Goal: Information Seeking & Learning: Learn about a topic

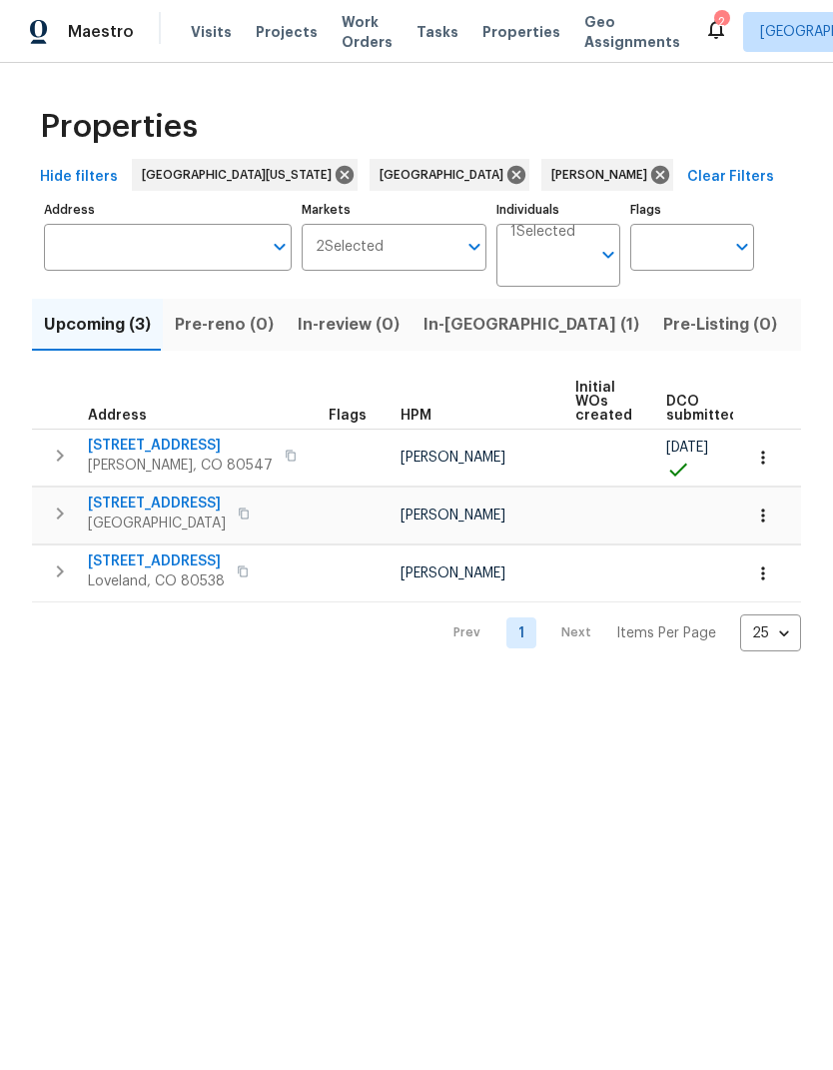
click at [111, 421] on span "Address" at bounding box center [117, 416] width 59 height 14
click at [134, 445] on span "[STREET_ADDRESS]" at bounding box center [180, 446] width 185 height 20
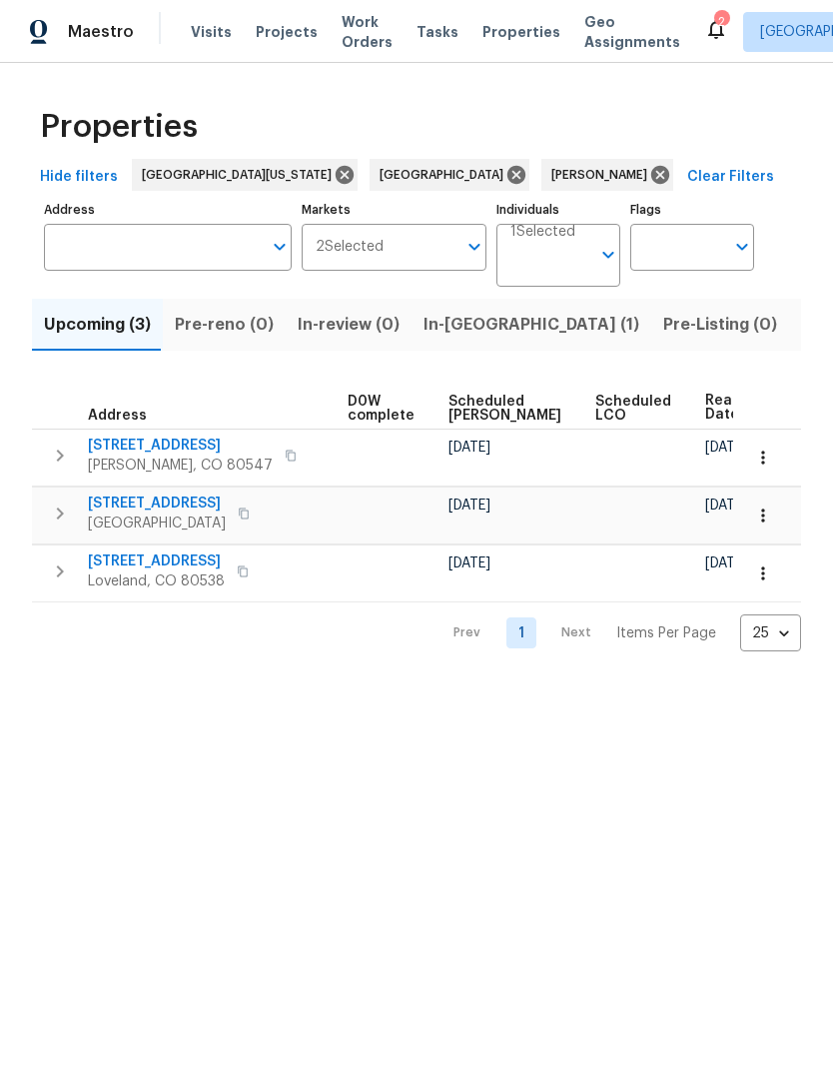
scroll to position [0, 524]
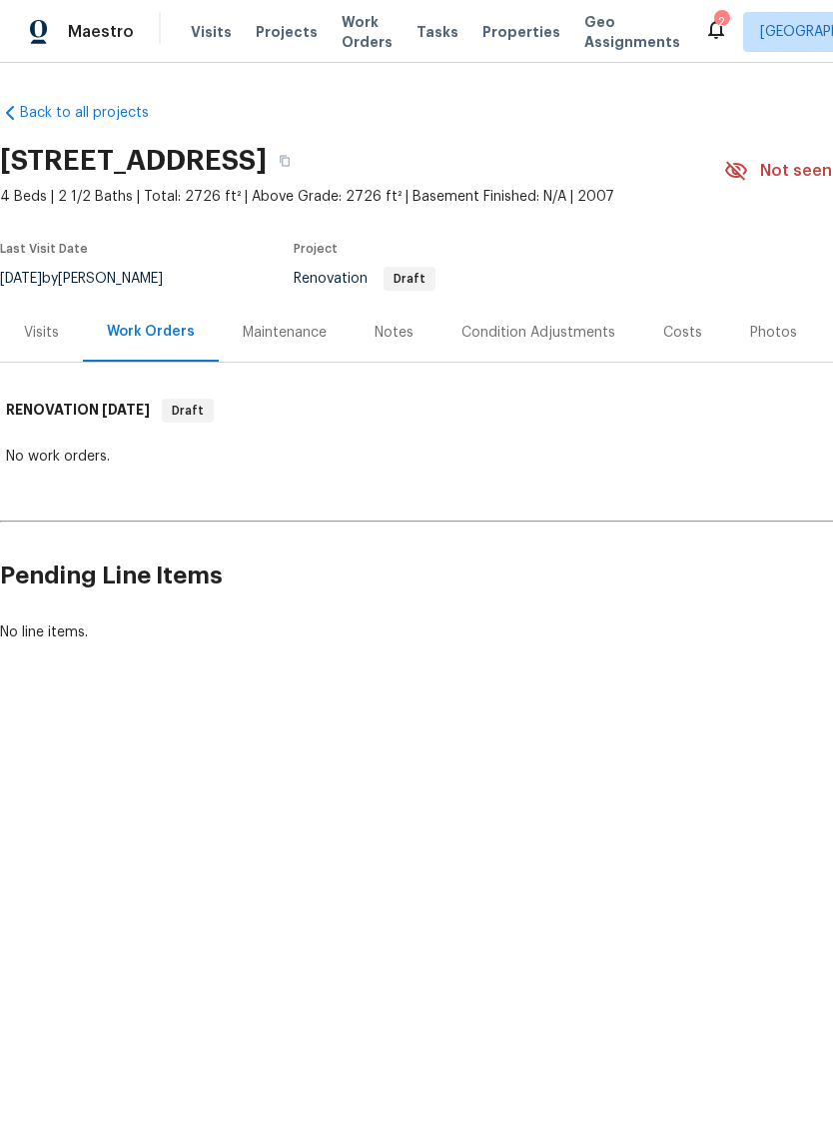
click at [52, 324] on div "Visits" at bounding box center [41, 333] width 35 height 20
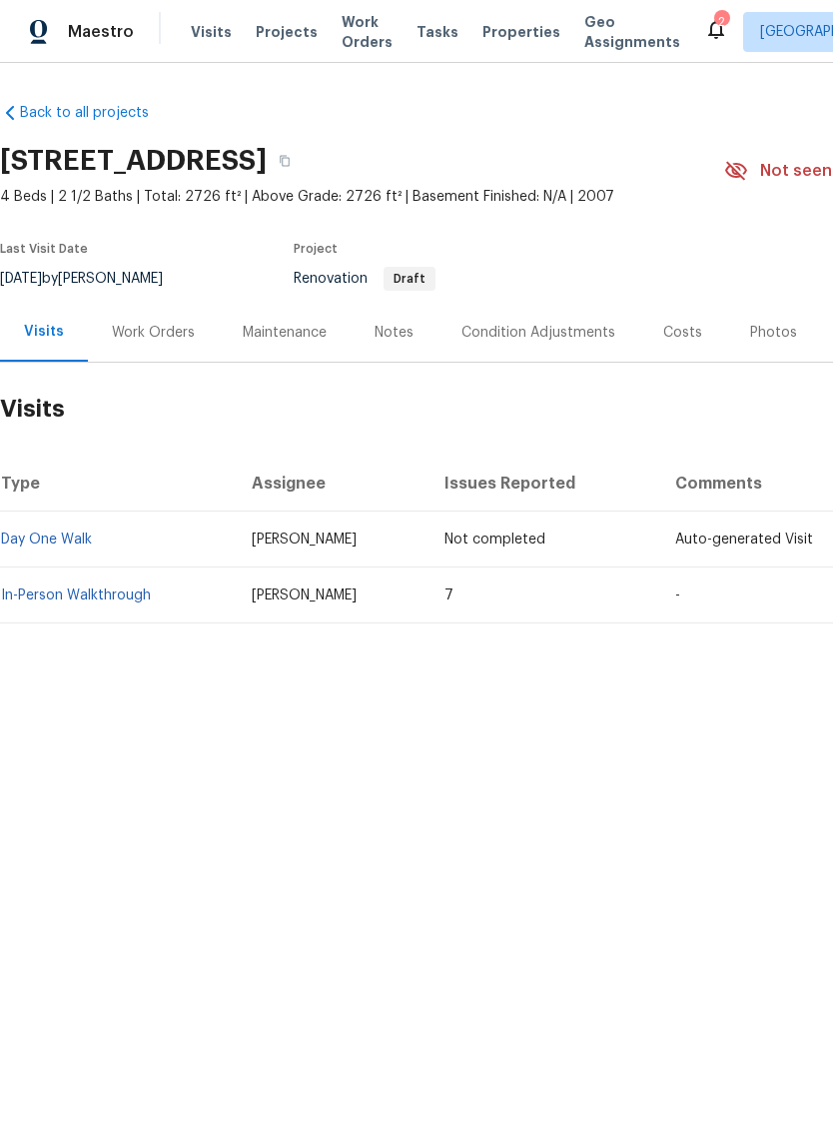
click at [83, 614] on td "In-Person Walkthrough" at bounding box center [118, 595] width 236 height 56
click at [71, 576] on td "In-Person Walkthrough" at bounding box center [118, 595] width 236 height 56
click at [80, 591] on link "In-Person Walkthrough" at bounding box center [76, 595] width 150 height 14
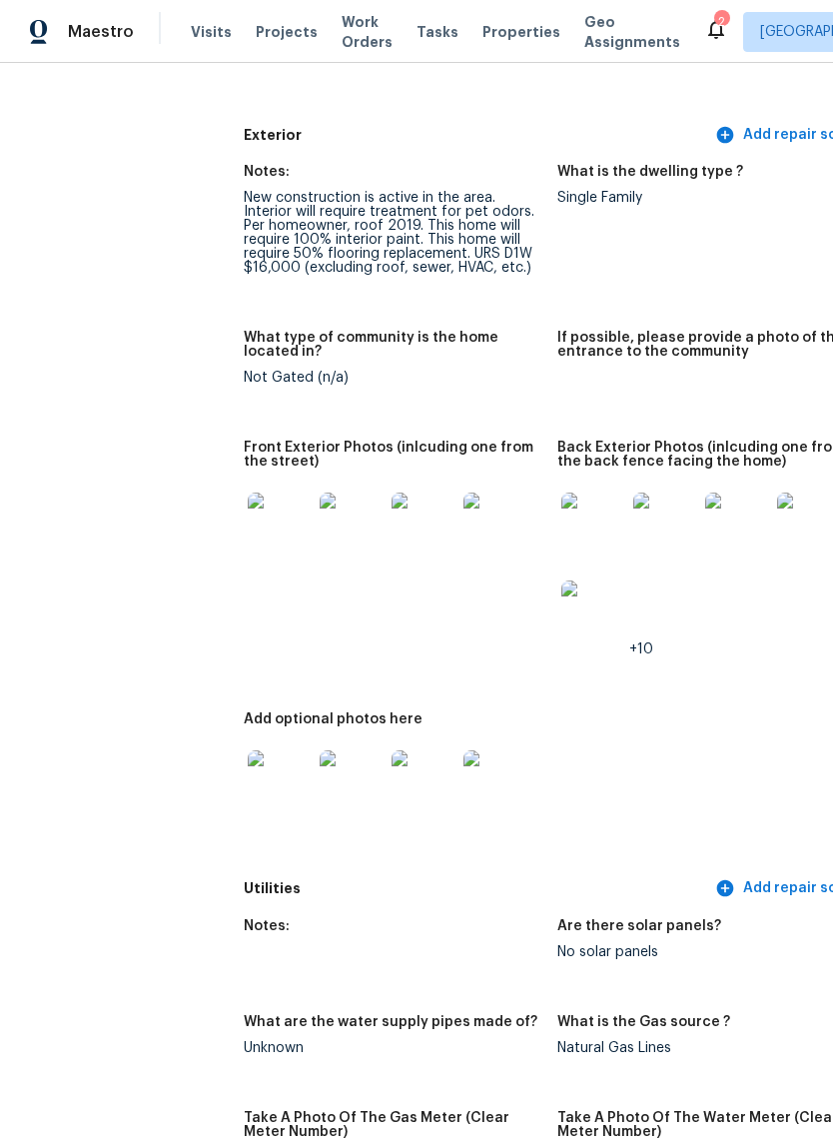
scroll to position [840, 0]
click at [248, 515] on img at bounding box center [280, 524] width 64 height 64
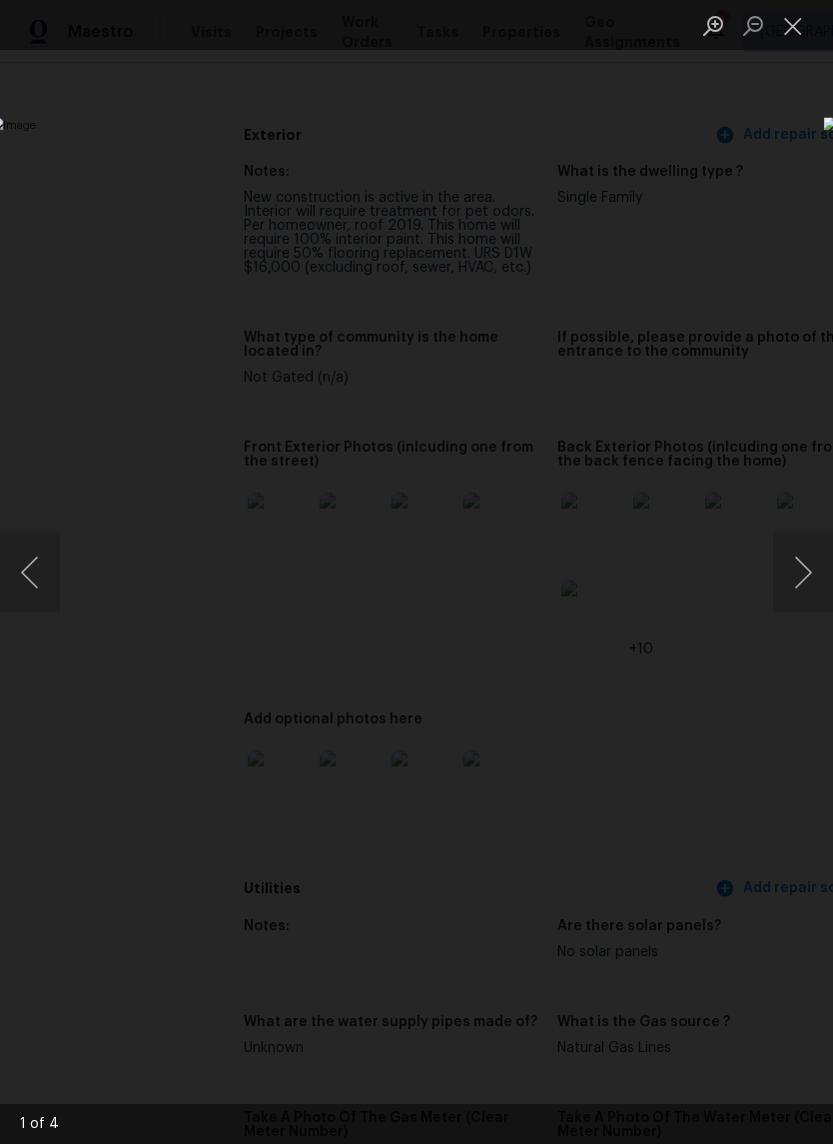
click at [804, 581] on button "Next image" at bounding box center [803, 572] width 60 height 80
click at [805, 576] on button "Next image" at bounding box center [803, 572] width 60 height 80
click at [807, 575] on button "Next image" at bounding box center [803, 572] width 60 height 80
click at [796, 31] on button "Close lightbox" at bounding box center [793, 25] width 40 height 35
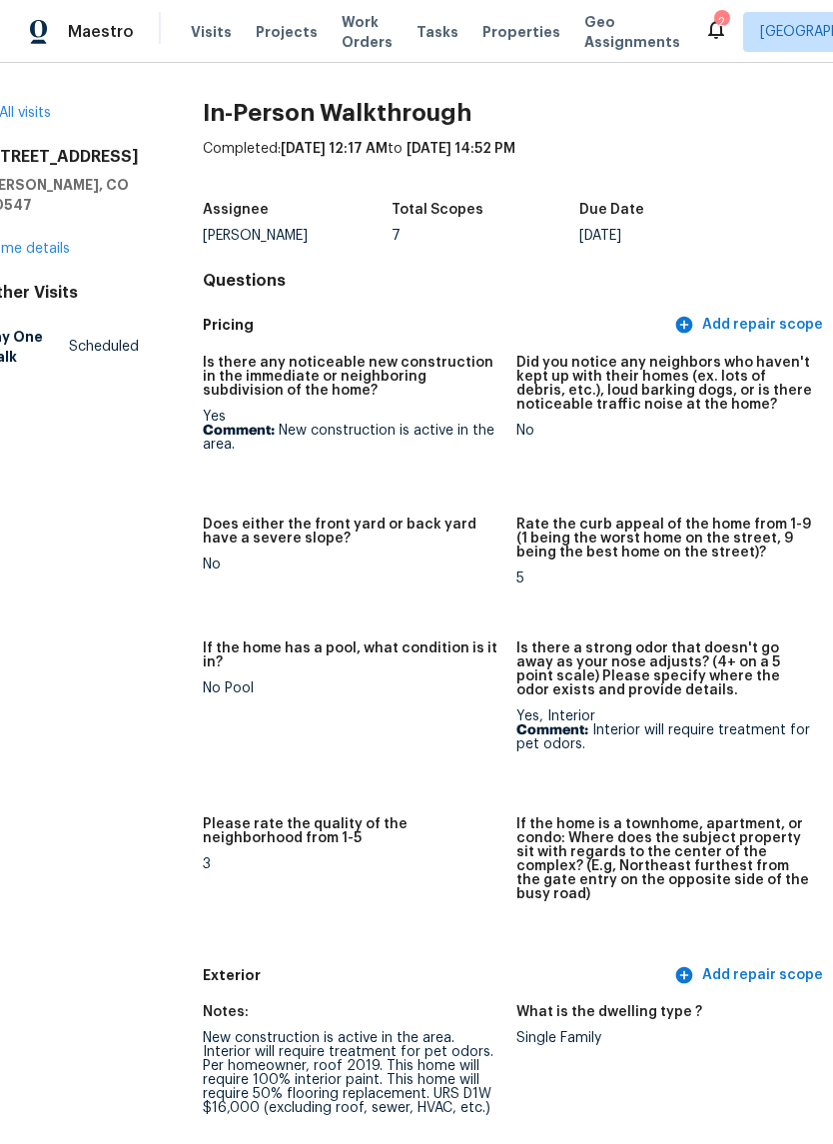
scroll to position [0, 42]
